Goal: Communication & Community: Answer question/provide support

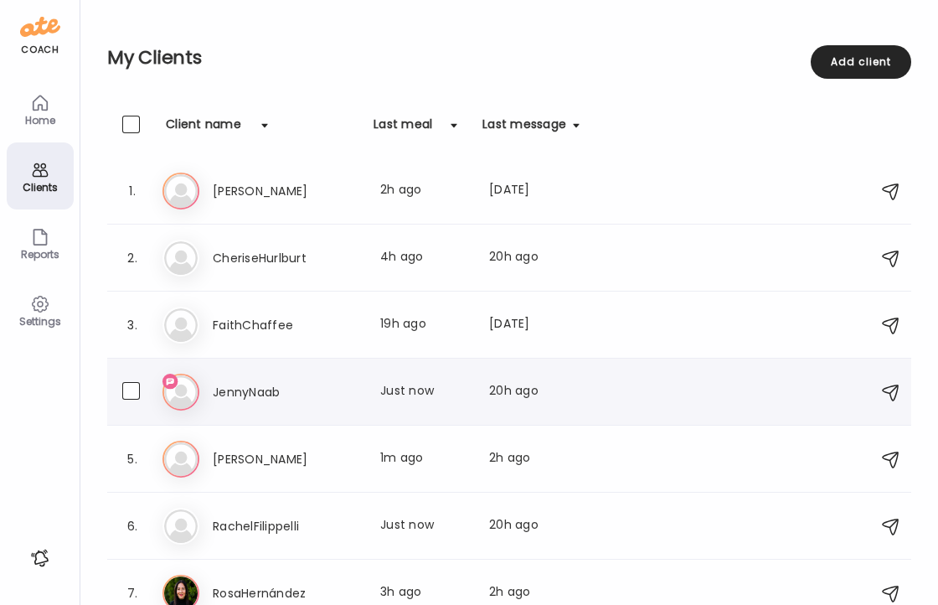
scroll to position [19, 0]
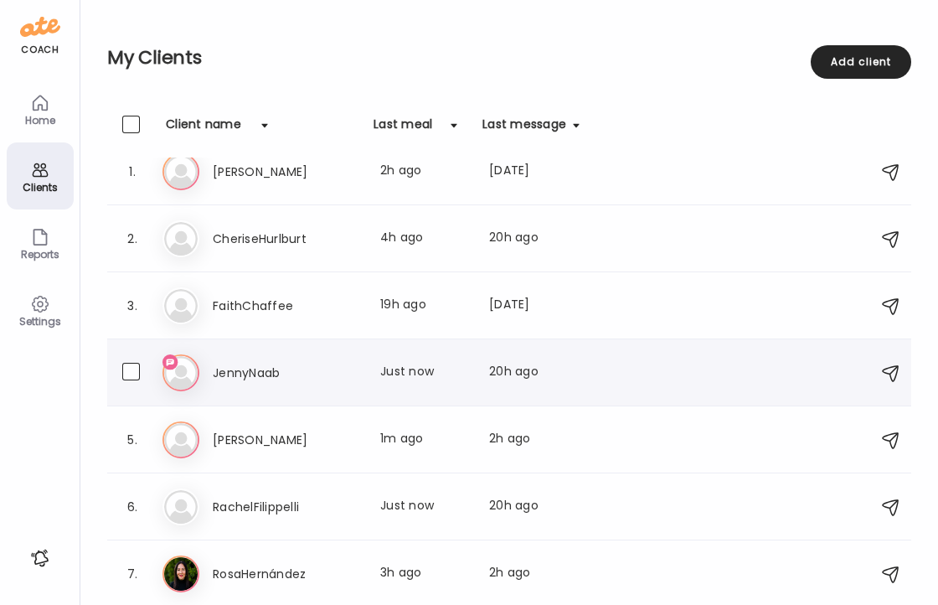
click at [259, 369] on h3 "JennyNaab" at bounding box center [286, 373] width 147 height 20
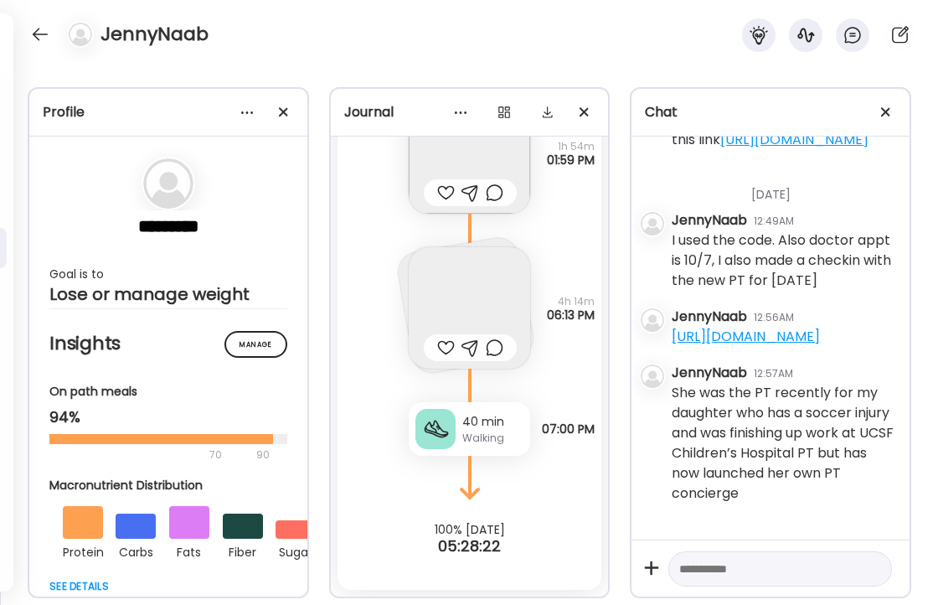
scroll to position [2546, 0]
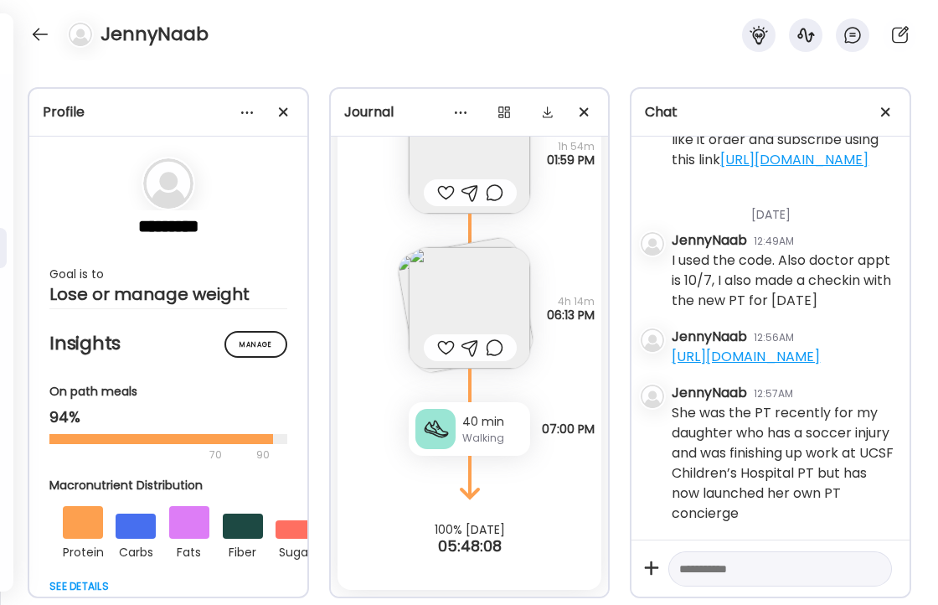
click at [762, 565] on textarea at bounding box center [765, 569] width 172 height 20
click at [782, 347] on link "[URL][DOMAIN_NAME]" at bounding box center [746, 356] width 148 height 19
click at [746, 570] on textarea "********" at bounding box center [765, 569] width 172 height 20
type textarea "*"
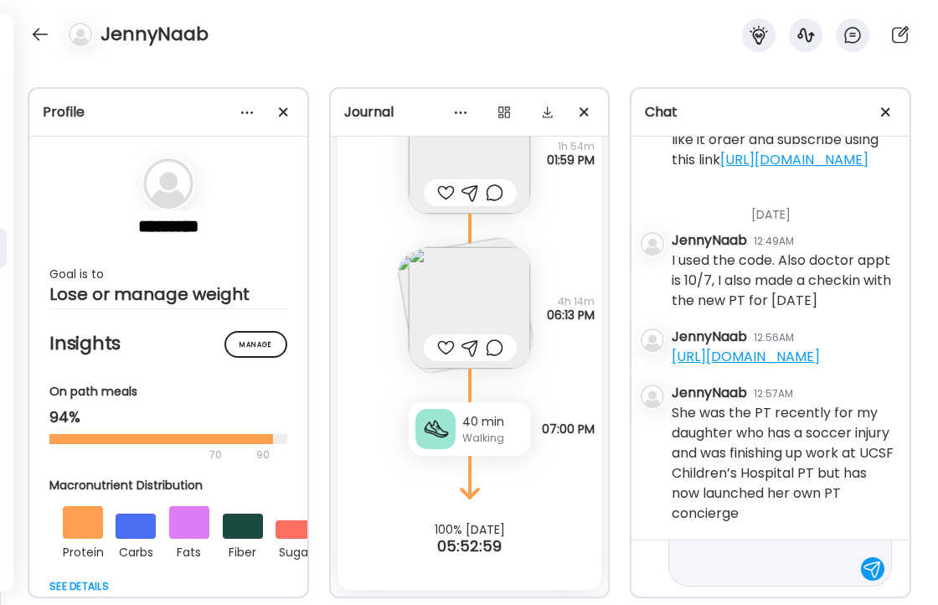
type textarea "**********"
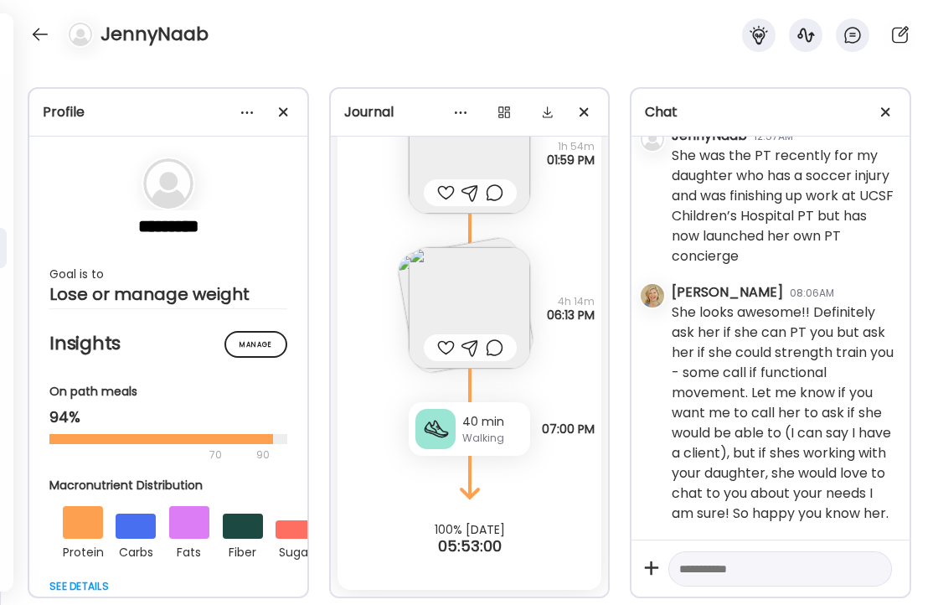
scroll to position [2823, 0]
click at [447, 351] on div at bounding box center [446, 348] width 18 height 20
click at [442, 194] on div at bounding box center [446, 193] width 18 height 20
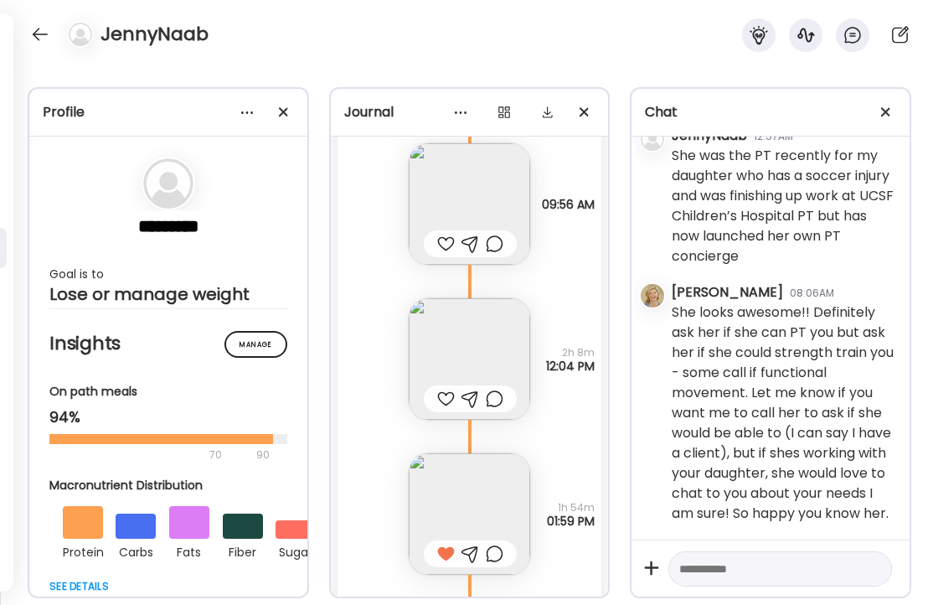
scroll to position [2843, 0]
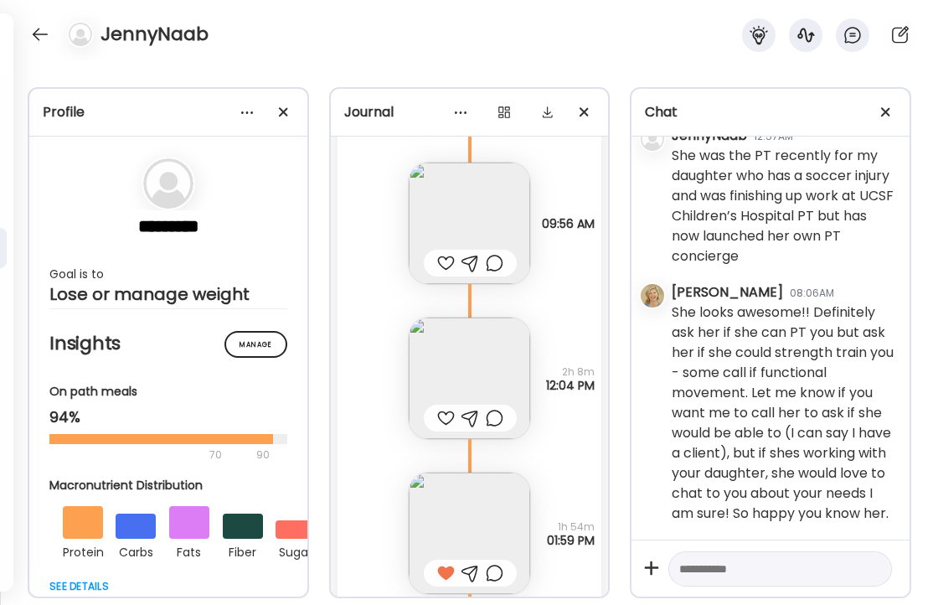
click at [440, 413] on div at bounding box center [446, 418] width 18 height 20
click at [36, 26] on div at bounding box center [40, 34] width 27 height 27
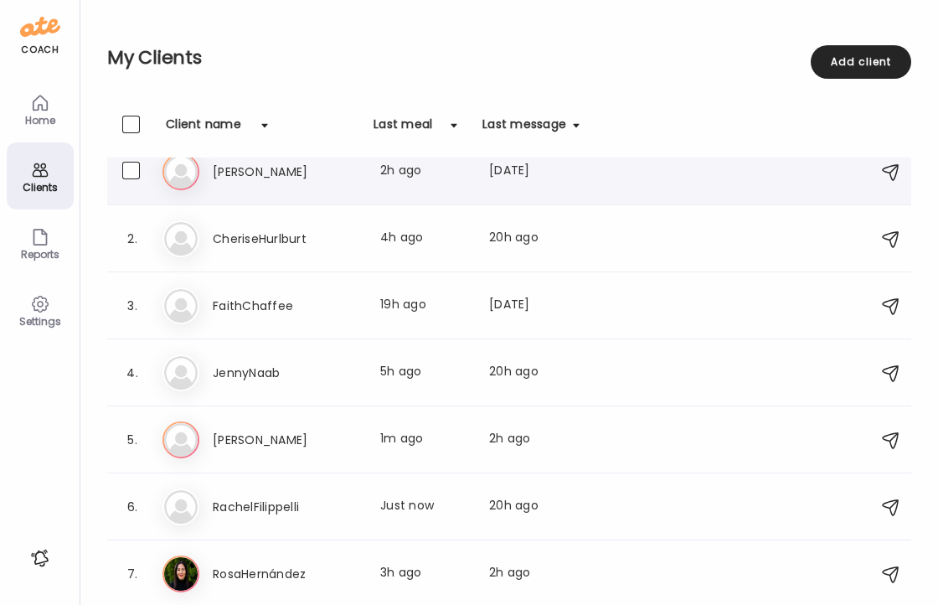
scroll to position [0, 0]
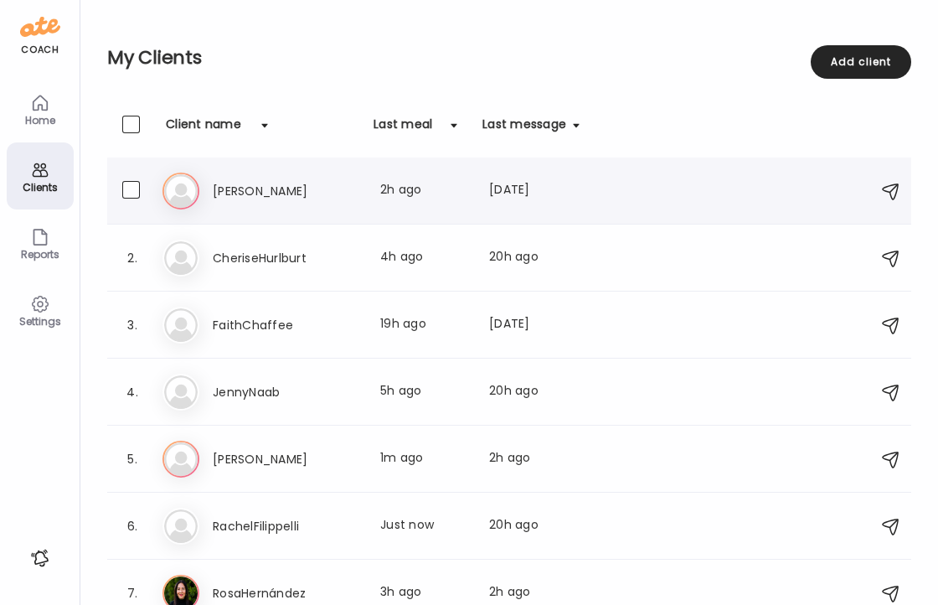
click at [224, 188] on h3 "[PERSON_NAME]" at bounding box center [286, 191] width 147 height 20
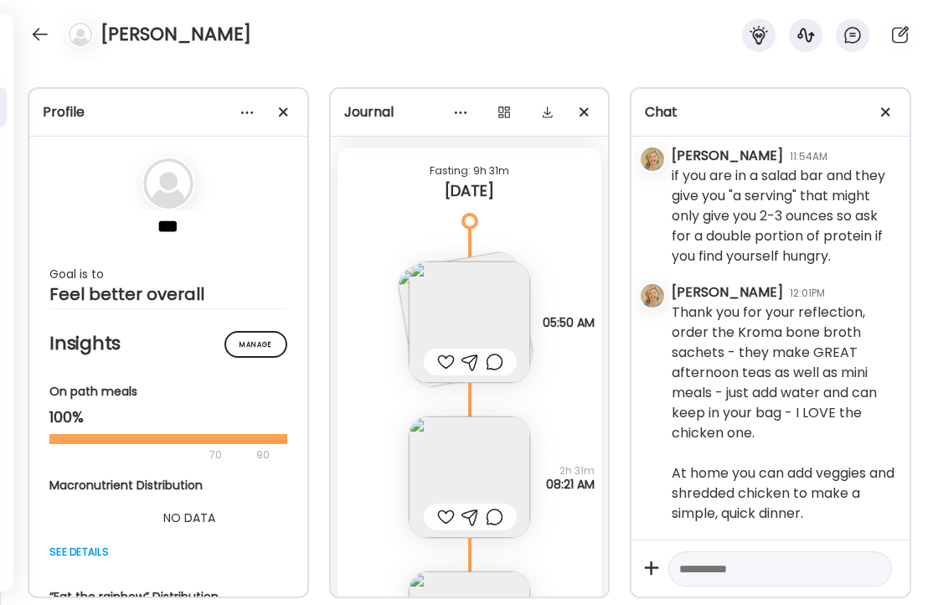
scroll to position [3184, 0]
click at [443, 364] on div at bounding box center [446, 366] width 18 height 20
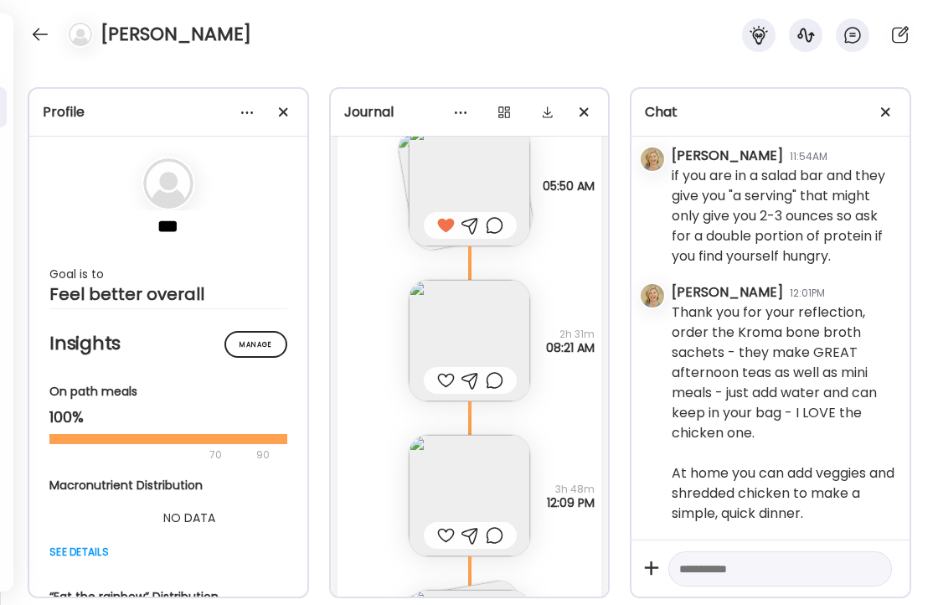
scroll to position [3326, 0]
click at [446, 380] on div at bounding box center [446, 379] width 18 height 20
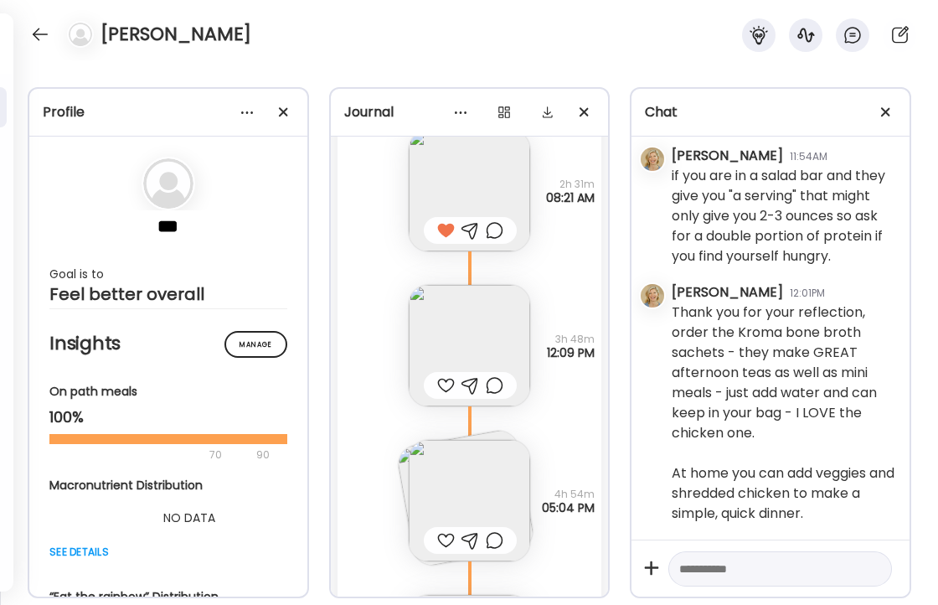
scroll to position [3476, 0]
click at [446, 383] on div at bounding box center [446, 384] width 18 height 20
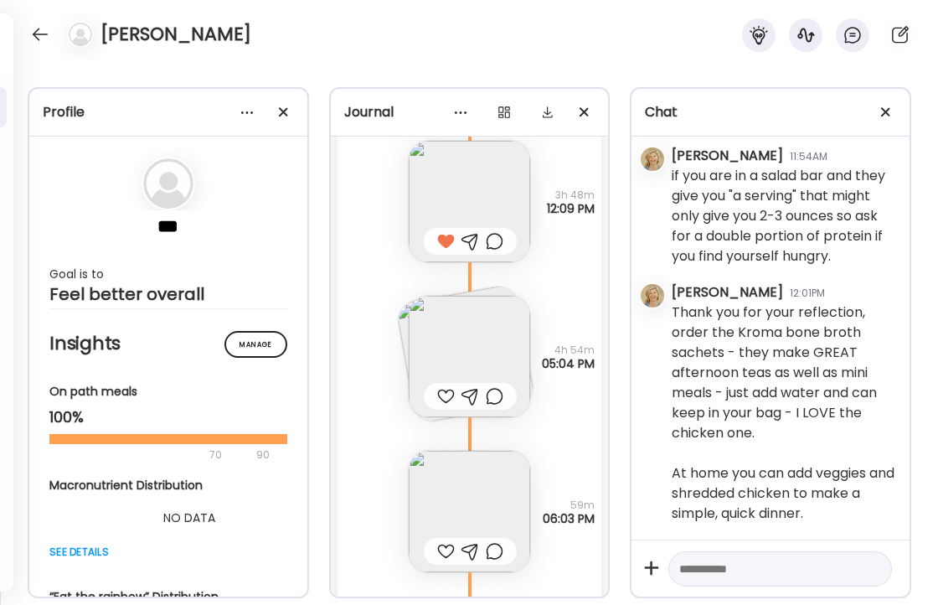
scroll to position [3620, 0]
click at [470, 333] on img at bounding box center [469, 355] width 121 height 121
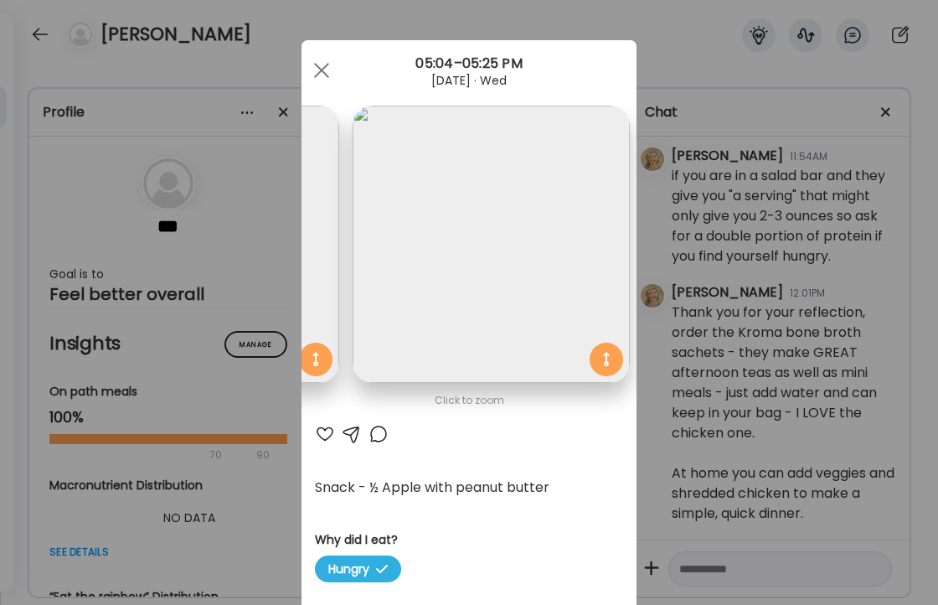
click at [323, 430] on div at bounding box center [325, 434] width 20 height 20
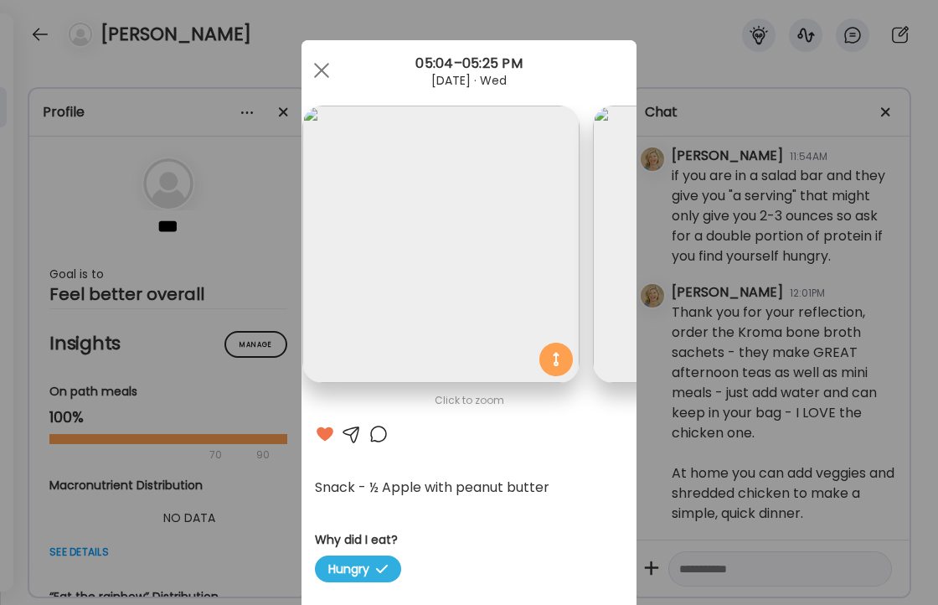
scroll to position [0, 0]
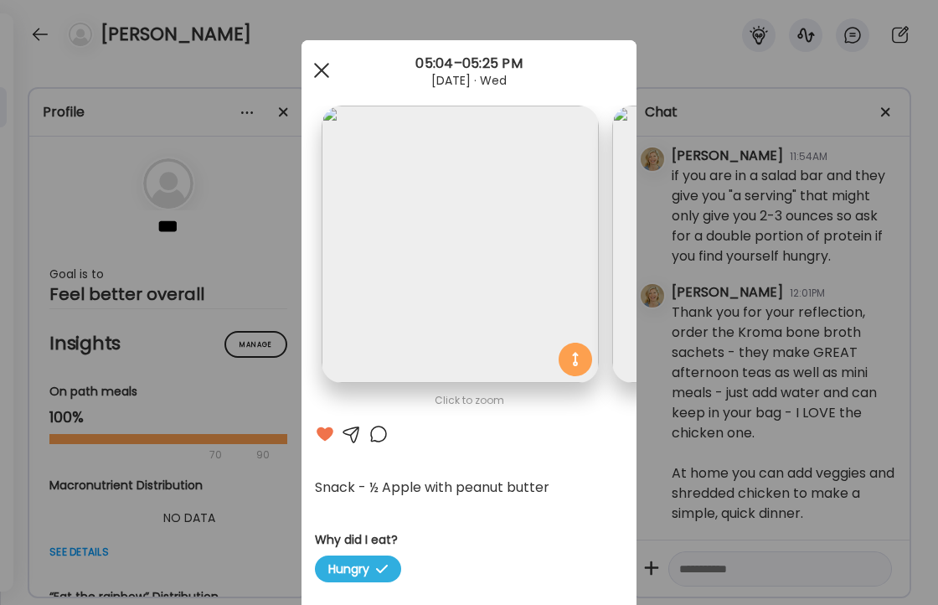
click at [321, 75] on div at bounding box center [322, 71] width 34 height 34
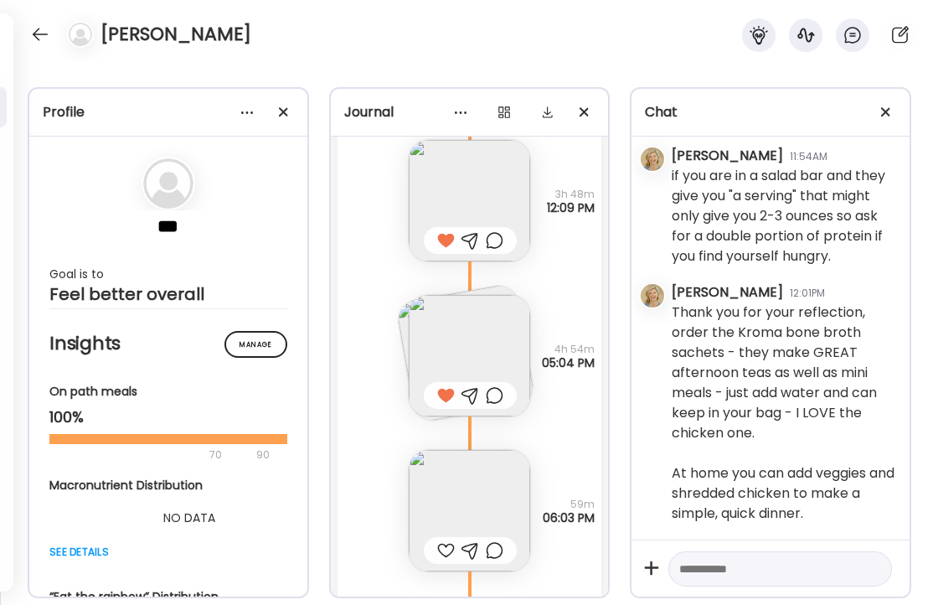
scroll to position [3736, 0]
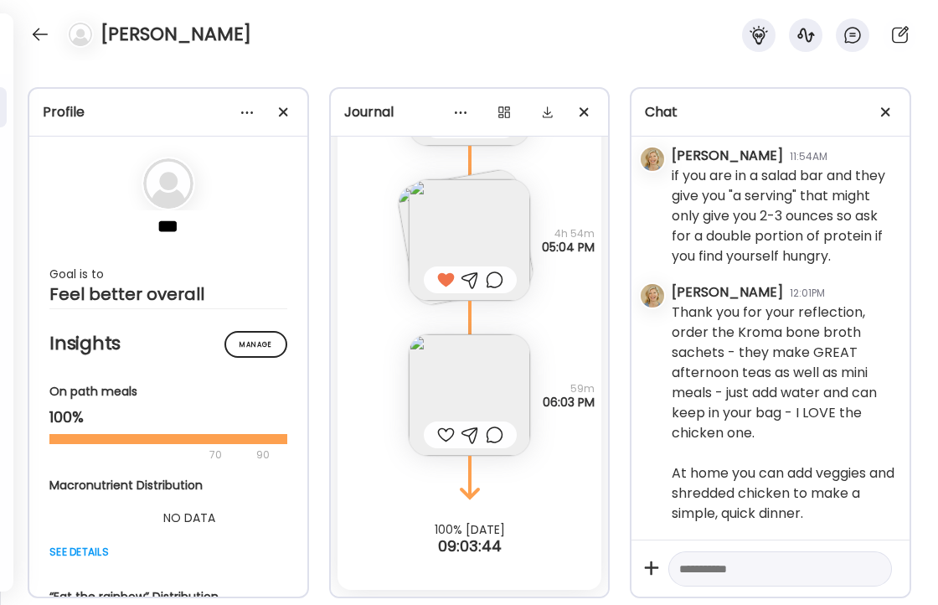
click at [454, 395] on img at bounding box center [469, 394] width 121 height 121
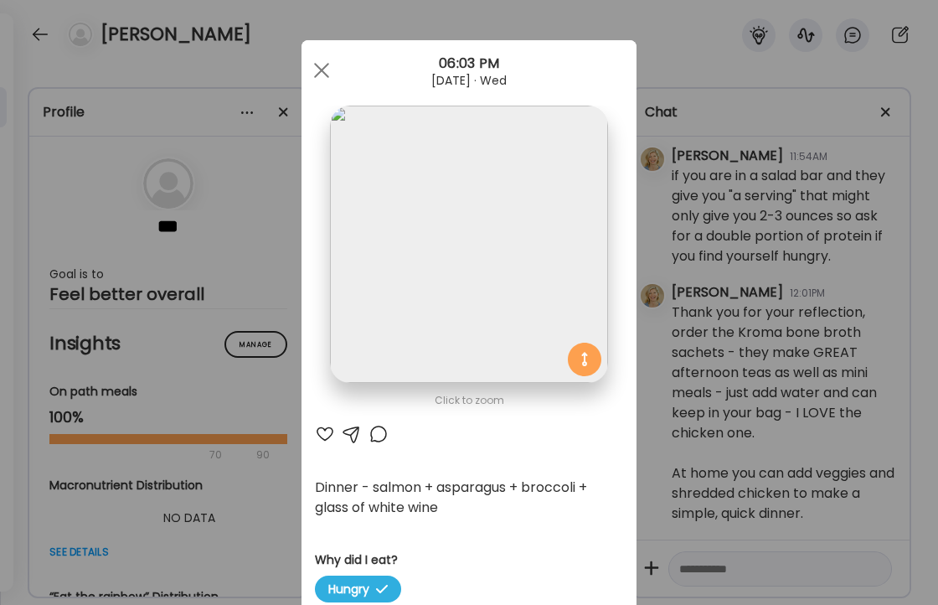
click at [325, 433] on div at bounding box center [325, 434] width 20 height 20
click at [318, 70] on div at bounding box center [322, 71] width 34 height 34
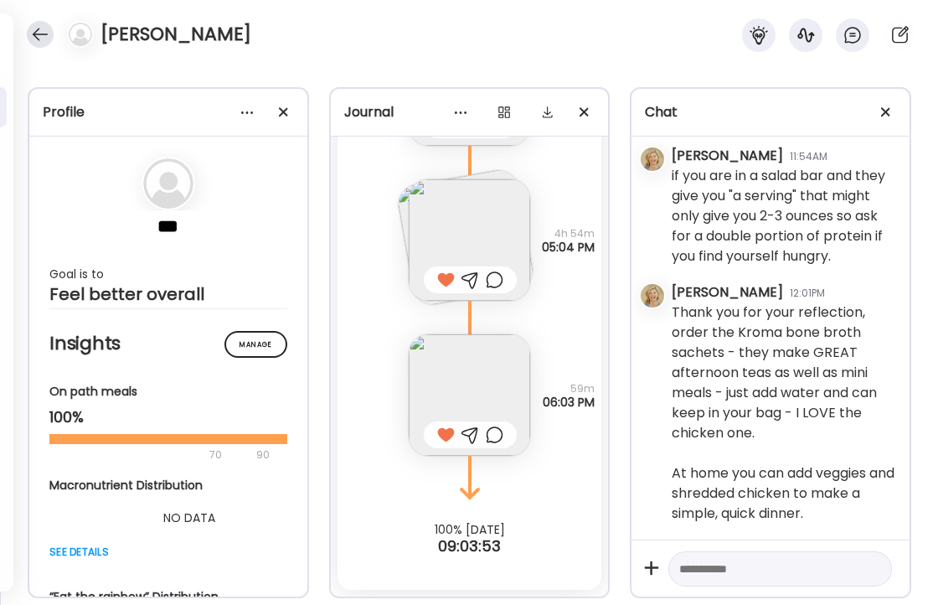
click at [35, 35] on div at bounding box center [40, 34] width 27 height 27
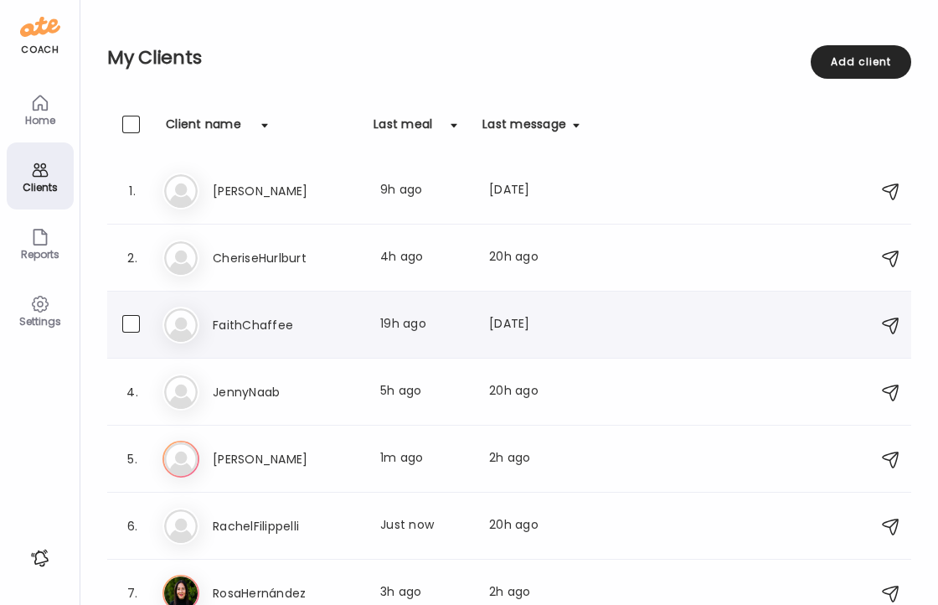
scroll to position [19, 0]
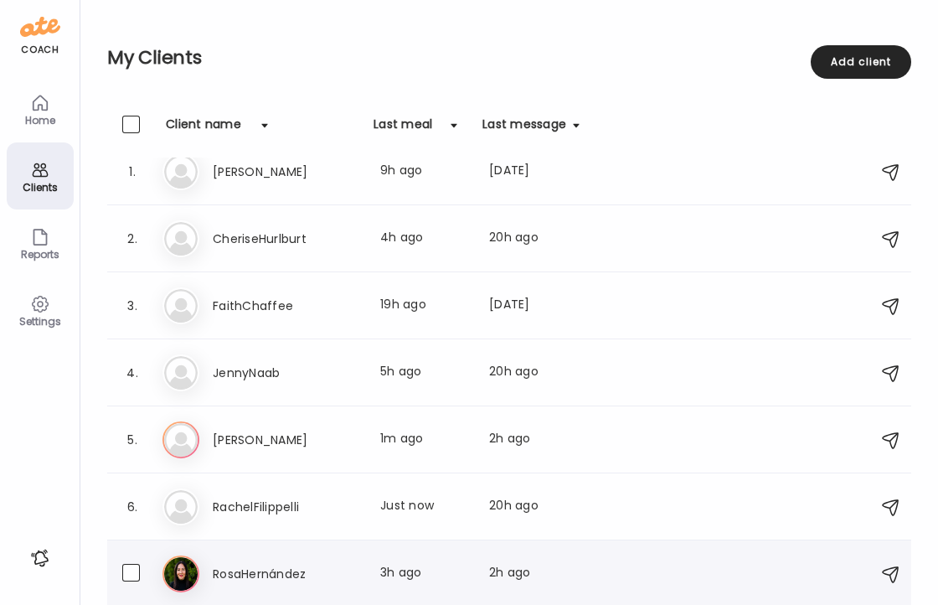
click at [251, 568] on h3 "RosaHernández" at bounding box center [286, 574] width 147 height 20
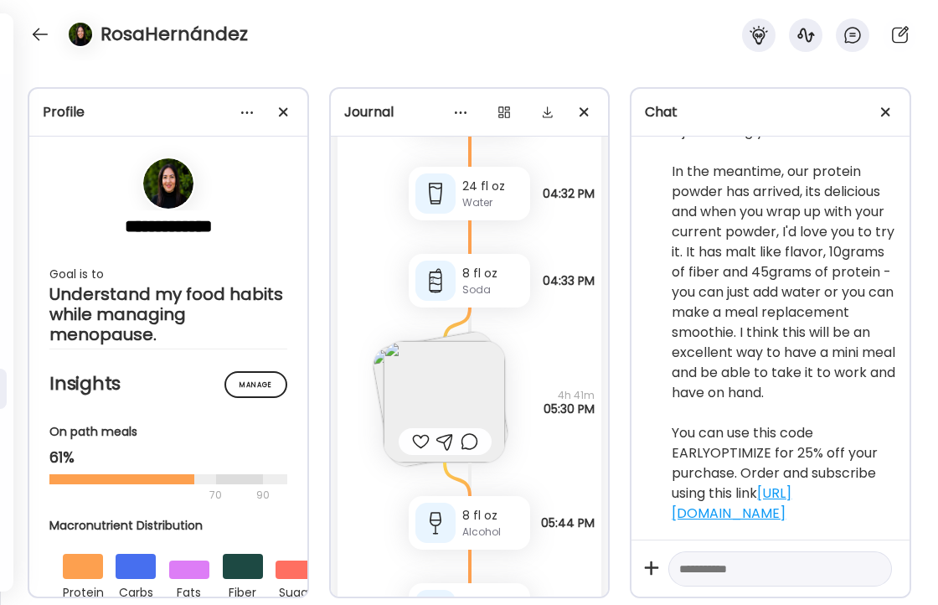
scroll to position [9510, 0]
click at [448, 411] on img at bounding box center [444, 403] width 121 height 121
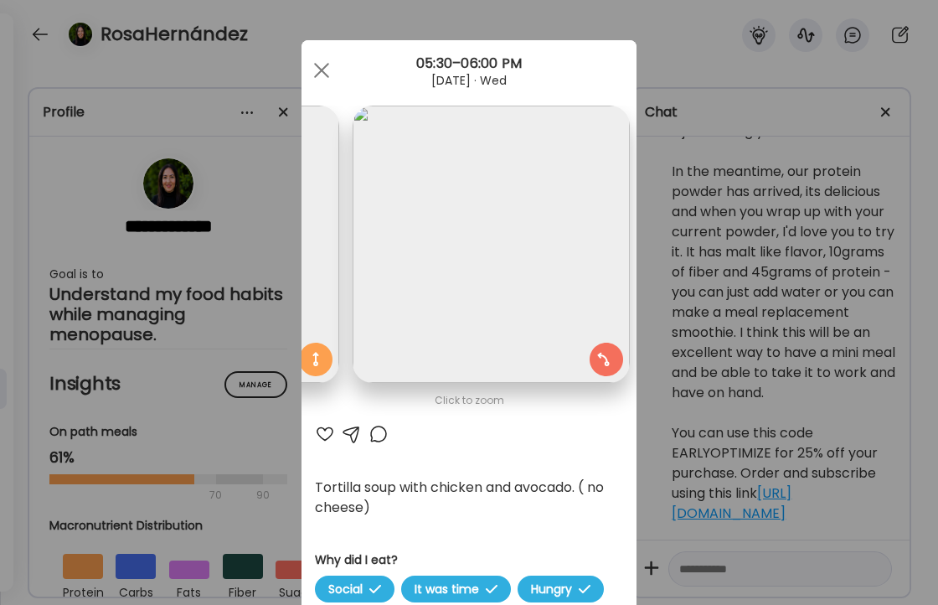
click at [323, 435] on div at bounding box center [325, 434] width 20 height 20
click at [380, 436] on div at bounding box center [379, 434] width 20 height 20
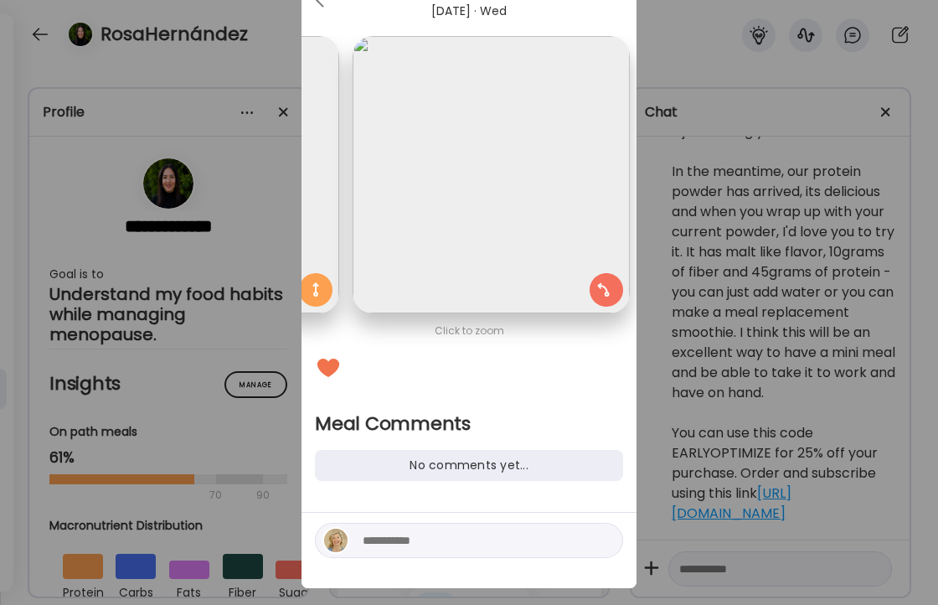
scroll to position [93, 0]
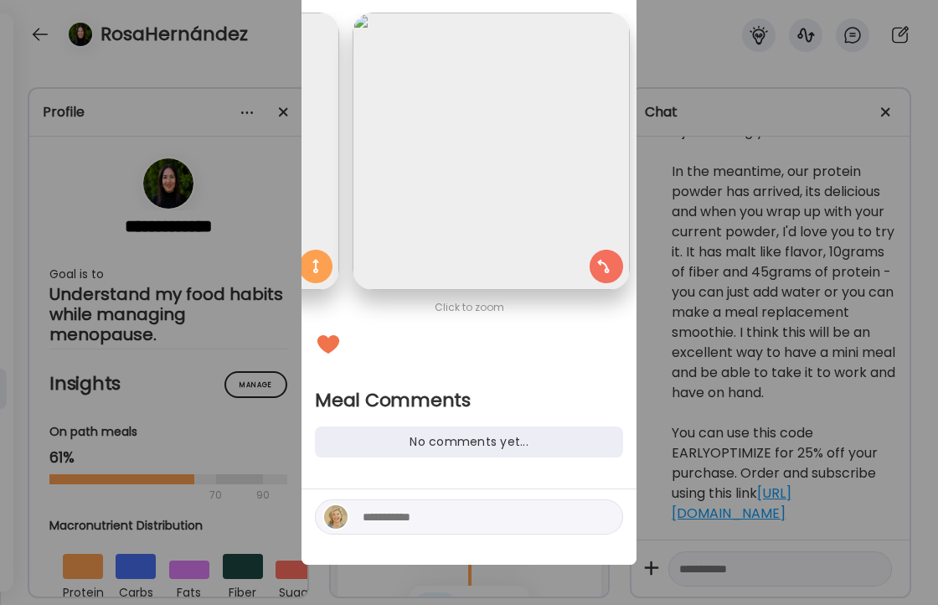
click at [440, 514] on textarea at bounding box center [476, 517] width 226 height 20
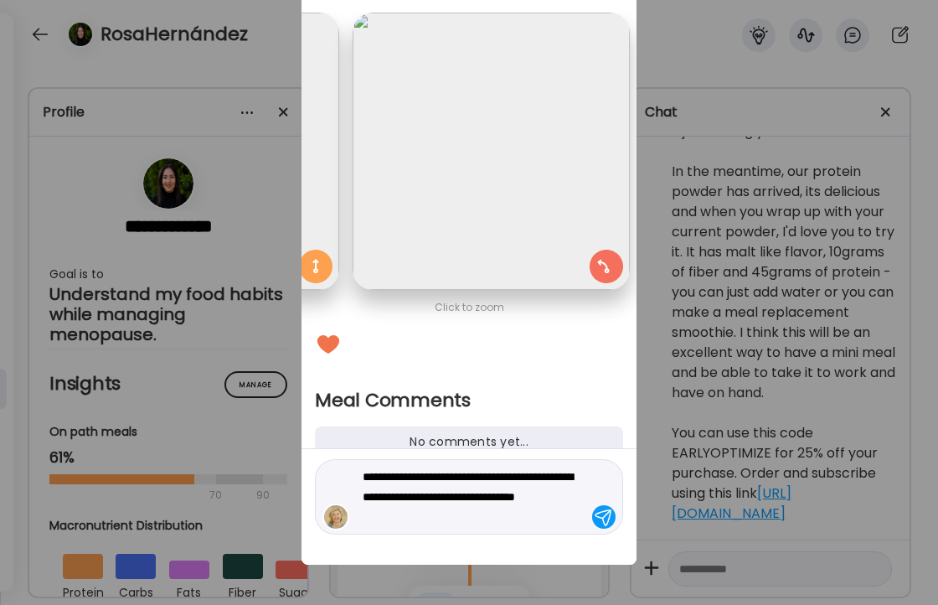
type textarea "**********"
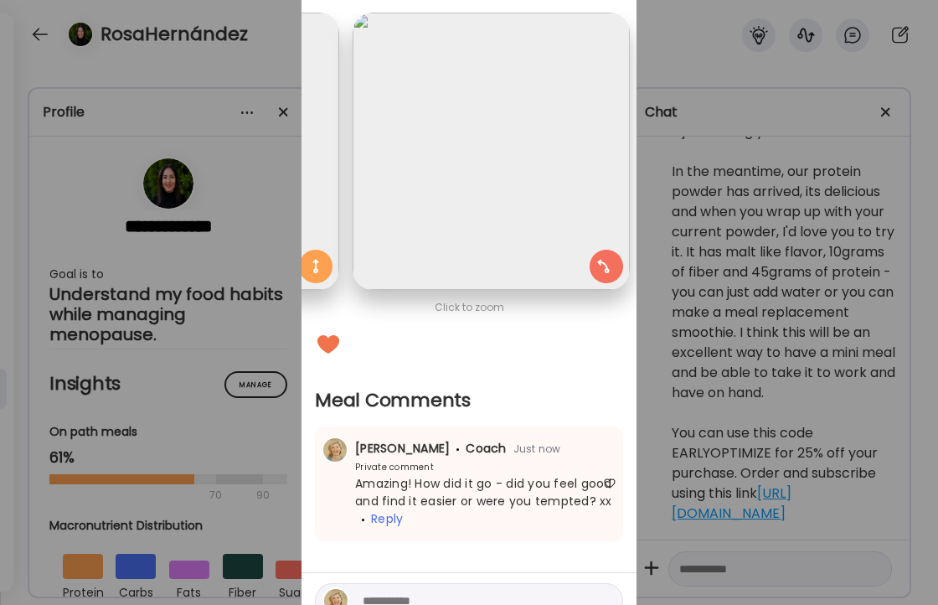
click at [236, 72] on div "Ate Coach Dashboard Wahoo! It’s official Take a moment to set up your Coach Pro…" at bounding box center [469, 302] width 938 height 605
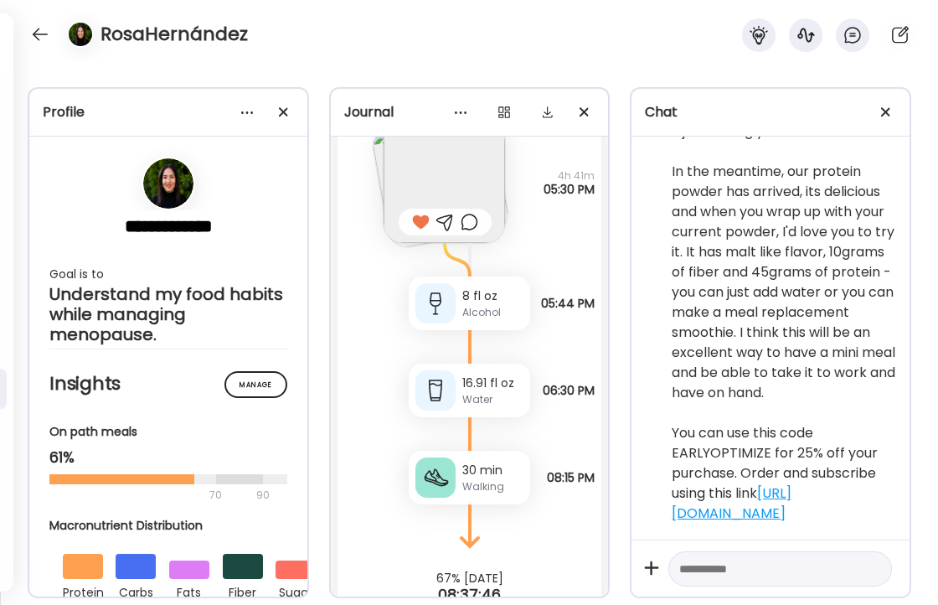
scroll to position [9781, 0]
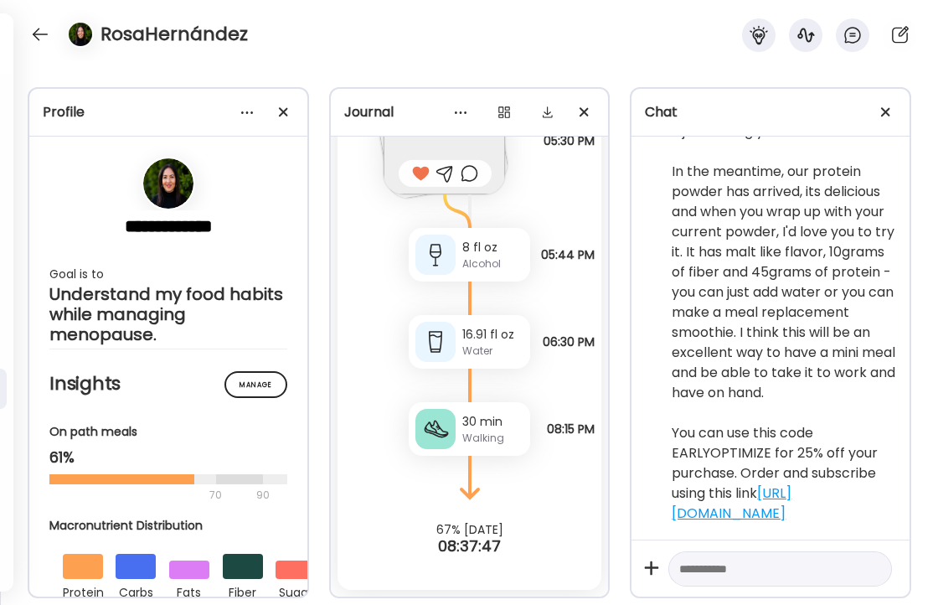
click at [465, 268] on div "Alcohol" at bounding box center [492, 263] width 61 height 15
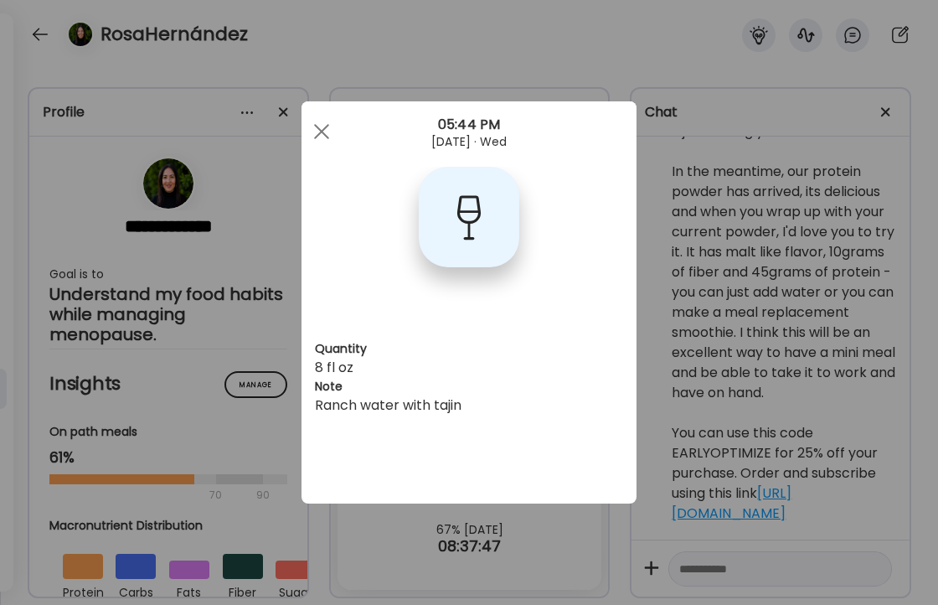
scroll to position [0, 0]
click at [444, 405] on div "Ranch water with tajin" at bounding box center [469, 405] width 308 height 20
copy div "tajin"
